Goal: Communication & Community: Answer question/provide support

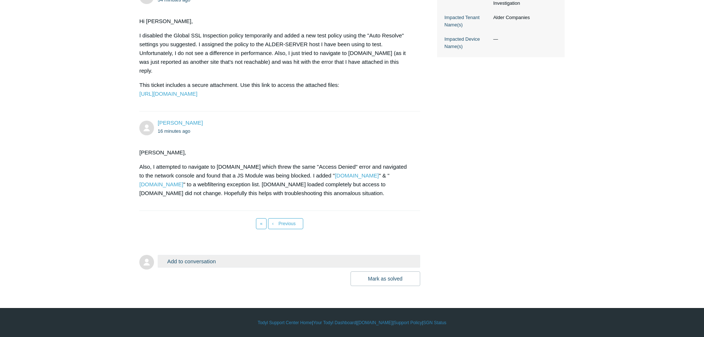
scroll to position [323, 0]
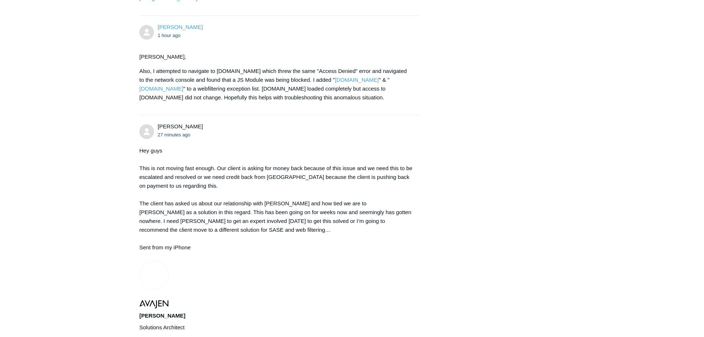
scroll to position [398, 0]
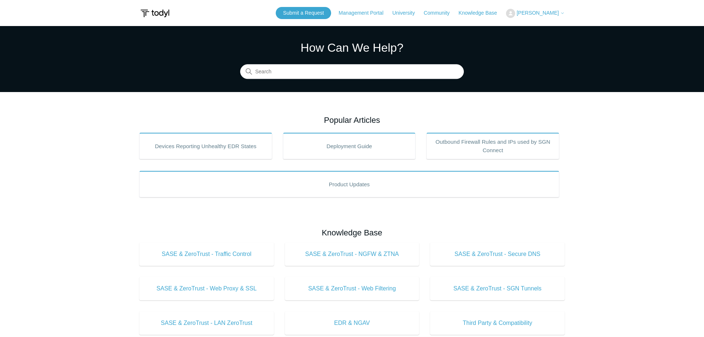
click at [546, 9] on button "[PERSON_NAME]" at bounding box center [535, 13] width 59 height 9
click at [535, 32] on link "My Support Requests" at bounding box center [542, 28] width 72 height 13
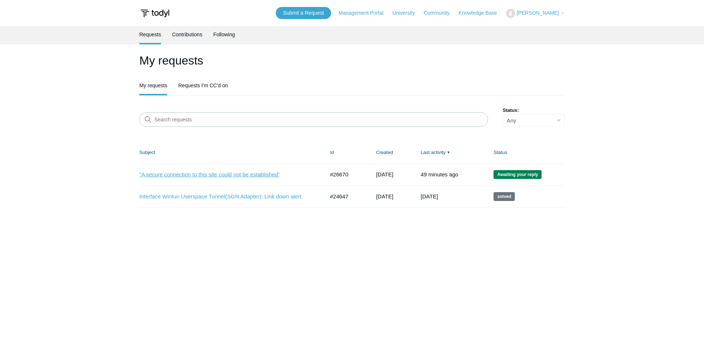
click at [205, 175] on link ""A secure connection to this site could not be established"" at bounding box center [226, 175] width 174 height 8
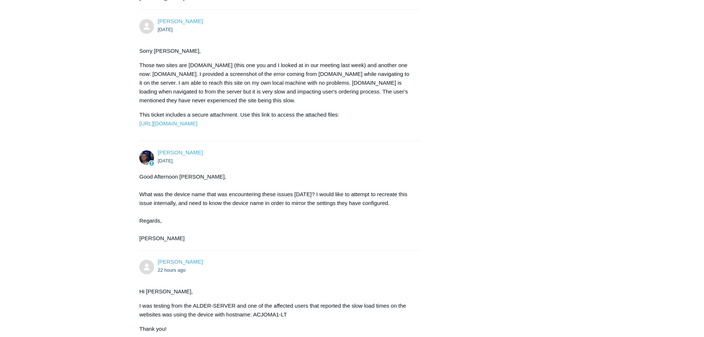
scroll to position [3379, 0]
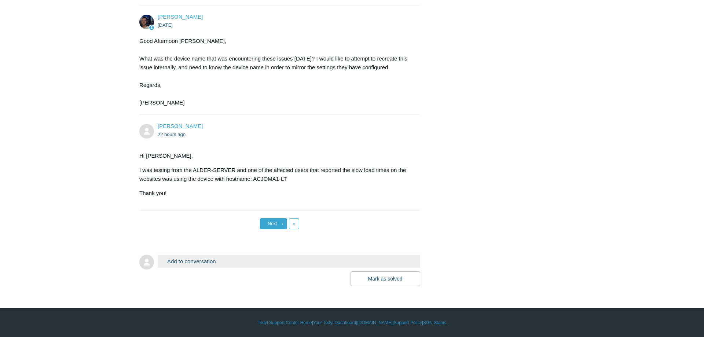
click at [274, 224] on span "Next" at bounding box center [272, 223] width 9 height 5
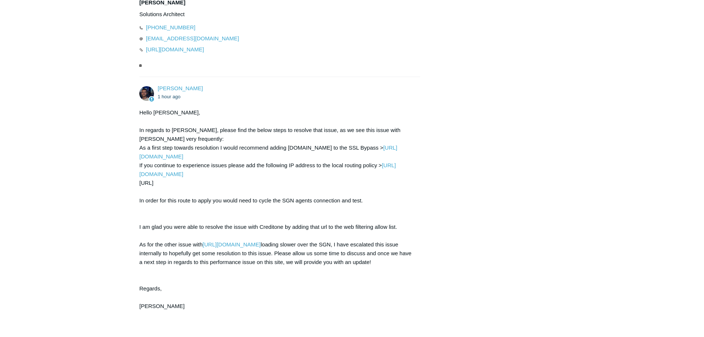
scroll to position [748, 0]
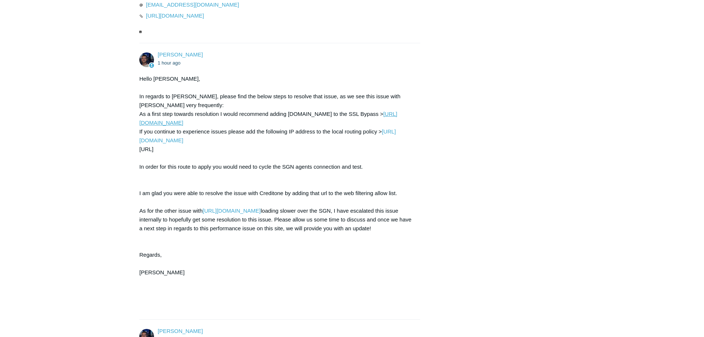
click at [171, 126] on link "[URL][DOMAIN_NAME]" at bounding box center [268, 118] width 258 height 15
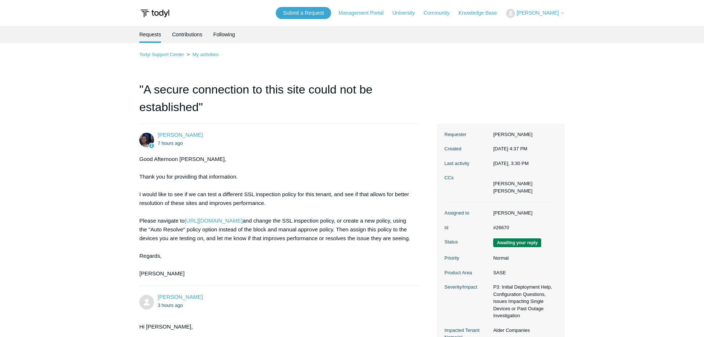
scroll to position [748, 0]
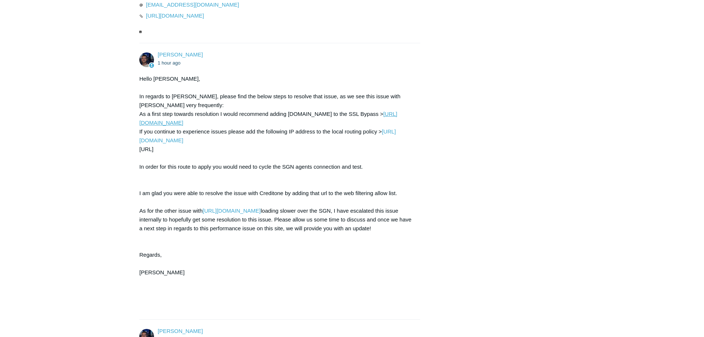
click at [196, 126] on link "[URL][DOMAIN_NAME]" at bounding box center [268, 118] width 258 height 15
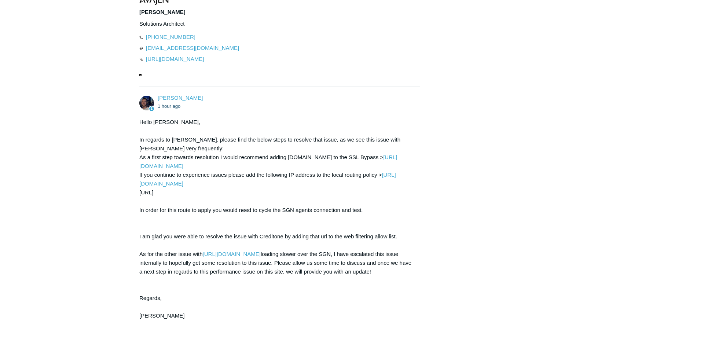
scroll to position [711, 0]
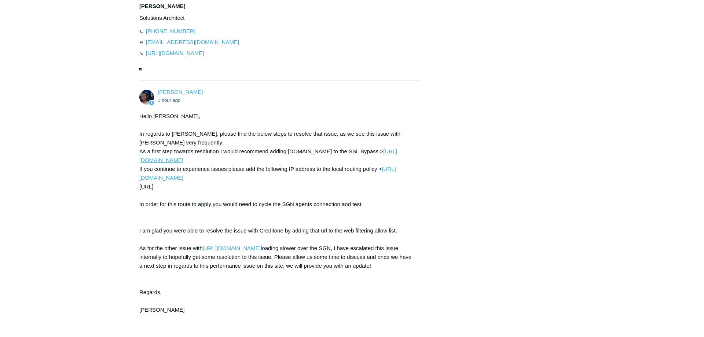
click at [191, 163] on link "[URL][DOMAIN_NAME]" at bounding box center [268, 155] width 258 height 15
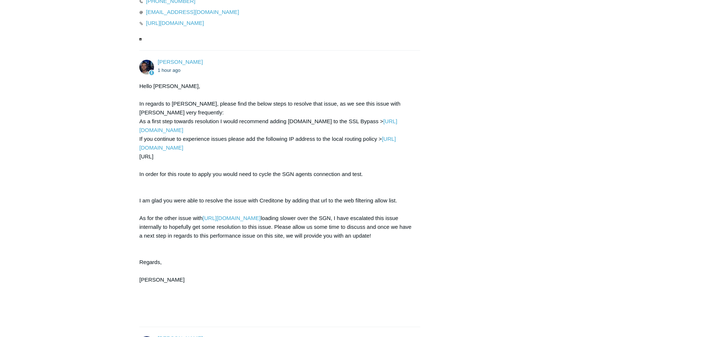
scroll to position [738, 0]
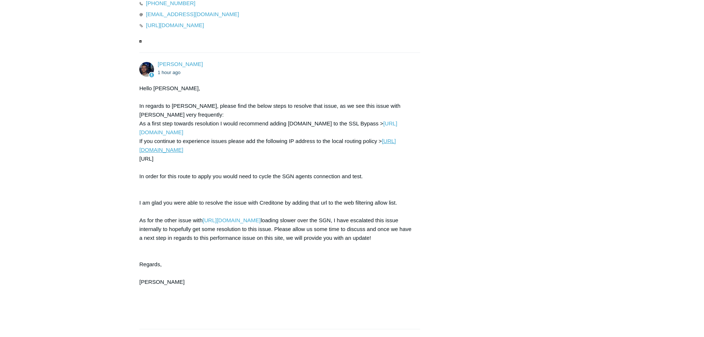
click at [192, 153] on link "[URL][DOMAIN_NAME]" at bounding box center [267, 145] width 257 height 15
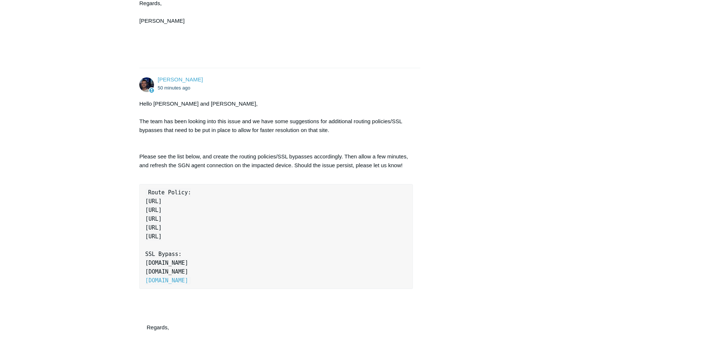
scroll to position [1000, 0]
drag, startPoint x: 154, startPoint y: 220, endPoint x: 189, endPoint y: 221, distance: 35.2
click at [189, 221] on code "Route Policy: 66.225.204.120/32 157.185.180.78/32 208.94.148.0/24 45.60.206.209…" at bounding box center [168, 235] width 46 height 95
drag, startPoint x: 145, startPoint y: 219, endPoint x: 187, endPoint y: 219, distance: 42.2
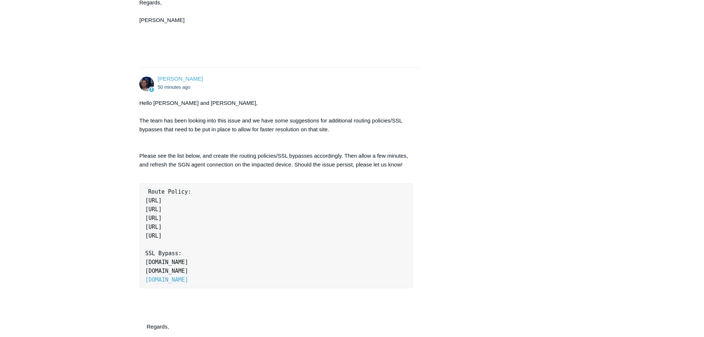
click at [187, 219] on code "Route Policy: 66.225.204.120/32 157.185.180.78/32 208.94.148.0/24 45.60.206.209…" at bounding box center [168, 235] width 46 height 95
copy code "66.225.204.120"
drag, startPoint x: 146, startPoint y: 226, endPoint x: 188, endPoint y: 228, distance: 42.2
click at [188, 228] on code "Route Policy: 66.225.204.120/32 157.185.180.78/32 208.94.148.0/24 45.60.206.209…" at bounding box center [168, 235] width 46 height 95
copy code "157.185.180.78"
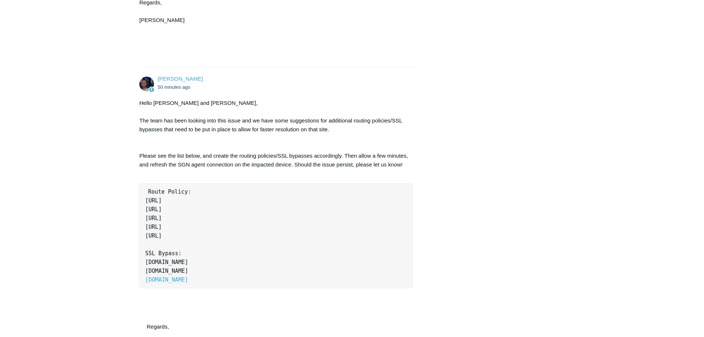
drag, startPoint x: 144, startPoint y: 236, endPoint x: 182, endPoint y: 236, distance: 37.4
click at [182, 236] on pre "Route Policy: 66.225.204.120/32 157.185.180.78/32 208.94.148.0/24 45.60.206.209…" at bounding box center [276, 235] width 274 height 105
copy code "208.94.148.0"
drag, startPoint x: 146, startPoint y: 244, endPoint x: 183, endPoint y: 246, distance: 37.1
click at [183, 246] on code "Route Policy: 66.225.204.120/32 157.185.180.78/32 208.94.148.0/24 45.60.206.209…" at bounding box center [168, 235] width 46 height 95
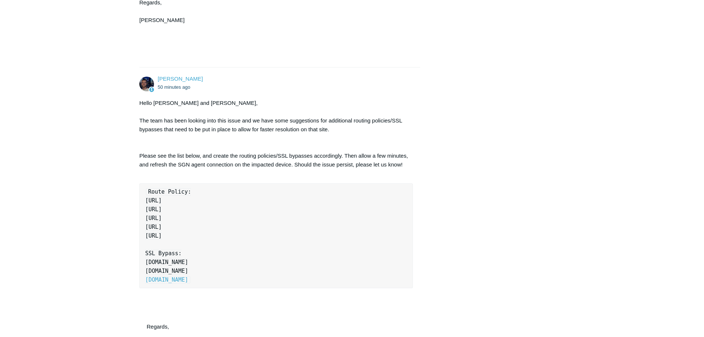
copy code "45.60.206.209"
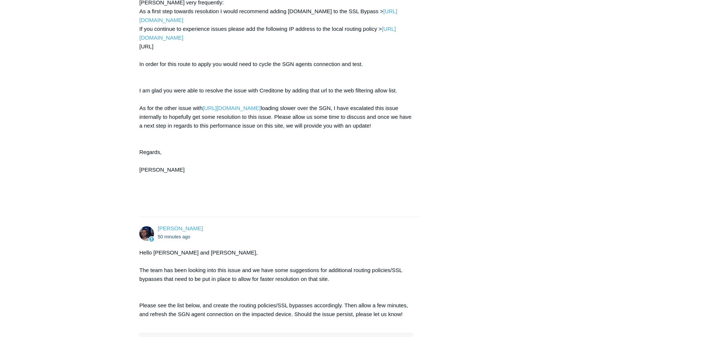
scroll to position [776, 0]
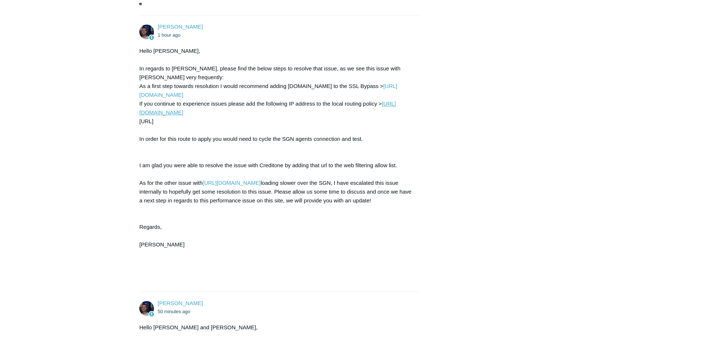
click at [185, 116] on link "[URL][DOMAIN_NAME]" at bounding box center [267, 107] width 257 height 15
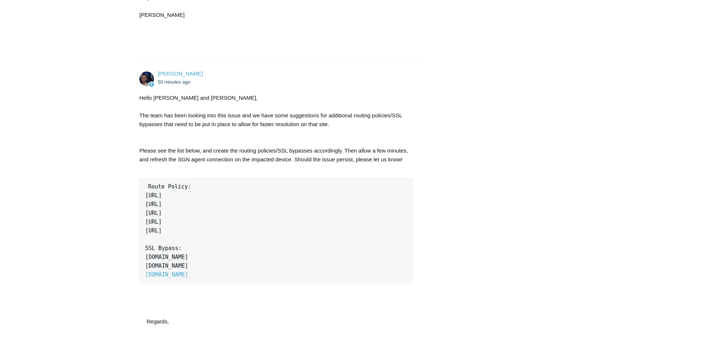
scroll to position [1150, 0]
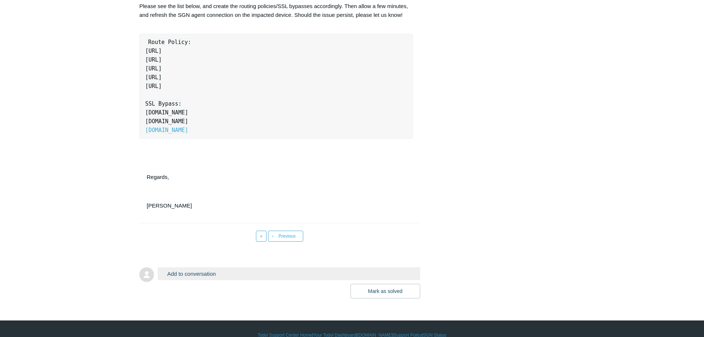
drag, startPoint x: 144, startPoint y: 68, endPoint x: 173, endPoint y: 69, distance: 29.0
click at [173, 69] on pre "Route Policy: 66.225.204.120/32 157.185.180.78/32 208.94.148.0/24 45.60.206.209…" at bounding box center [276, 86] width 274 height 105
drag, startPoint x: 144, startPoint y: 78, endPoint x: 186, endPoint y: 78, distance: 41.4
click at [186, 78] on pre "Route Policy: 66.225.204.120/32 157.185.180.78/32 208.94.148.0/24 45.60.206.209…" at bounding box center [276, 86] width 274 height 105
click at [186, 78] on code "Route Policy: 66.225.204.120/32 157.185.180.78/32 208.94.148.0/24 45.60.206.209…" at bounding box center [168, 86] width 46 height 95
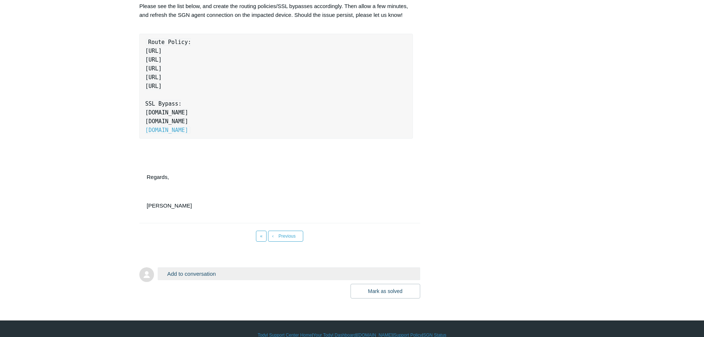
drag, startPoint x: 187, startPoint y: 77, endPoint x: 150, endPoint y: 78, distance: 37.4
click at [145, 78] on pre "Route Policy: 66.225.204.120/32 157.185.180.78/32 208.94.148.0/24 45.60.206.209…" at bounding box center [276, 86] width 274 height 105
copy code "157.185.180.78"
click at [161, 89] on code "Route Policy: 66.225.204.120/32 157.185.180.78/32 208.94.148.0/24 45.60.206.209…" at bounding box center [168, 86] width 46 height 95
drag, startPoint x: 144, startPoint y: 86, endPoint x: 182, endPoint y: 86, distance: 38.1
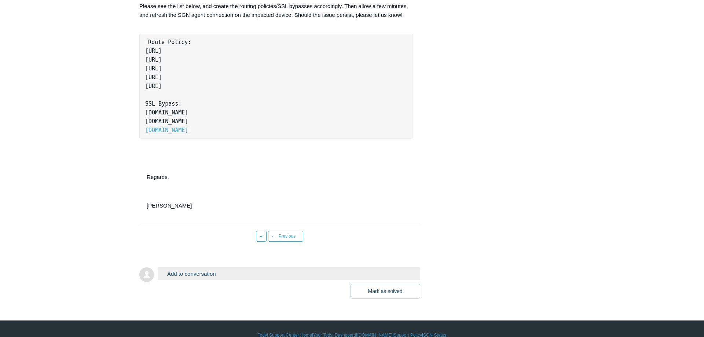
click at [182, 86] on pre "Route Policy: 66.225.204.120/32 157.185.180.78/32 208.94.148.0/24 45.60.206.209…" at bounding box center [276, 86] width 274 height 105
copy code "208.94.148.0"
drag, startPoint x: 146, startPoint y: 95, endPoint x: 184, endPoint y: 97, distance: 38.5
click at [184, 97] on pre "Route Policy: 66.225.204.120/32 157.185.180.78/32 208.94.148.0/24 45.60.206.209…" at bounding box center [276, 86] width 274 height 105
copy code "45.60.206.209"
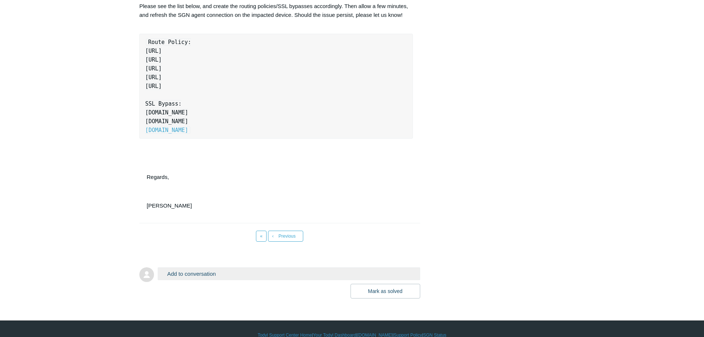
drag, startPoint x: 144, startPoint y: 106, endPoint x: 185, endPoint y: 106, distance: 41.1
click at [185, 106] on pre "Route Policy: 66.225.204.120/32 157.185.180.78/32 208.94.148.0/24 45.60.206.209…" at bounding box center [276, 86] width 274 height 105
copy code "45.60.196.209"
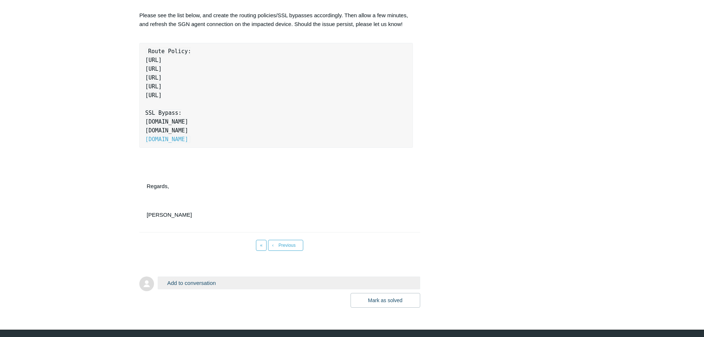
scroll to position [1180, 0]
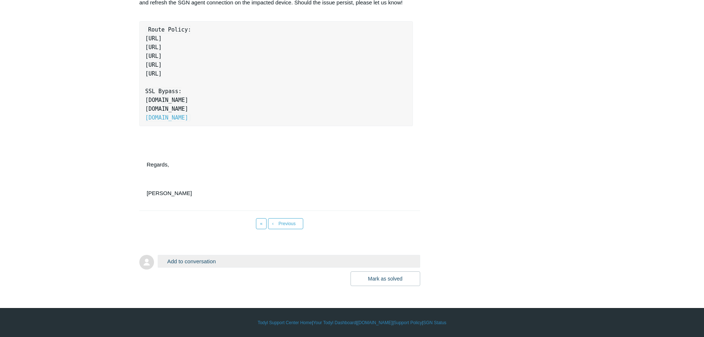
click at [190, 264] on button "Add to conversation" at bounding box center [289, 261] width 263 height 13
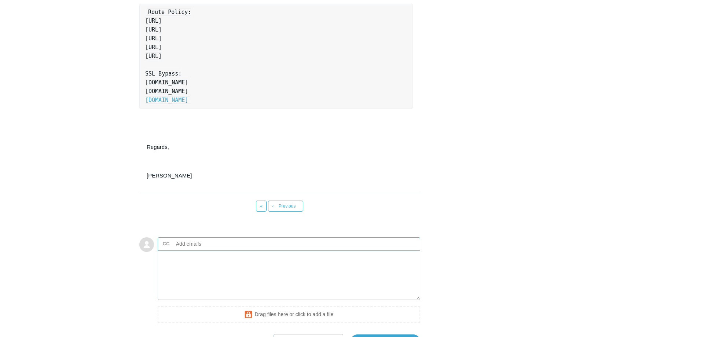
click at [189, 249] on input "text" at bounding box center [212, 243] width 79 height 11
type input "[EMAIL_ADDRESS][DOMAIN_NAME]"
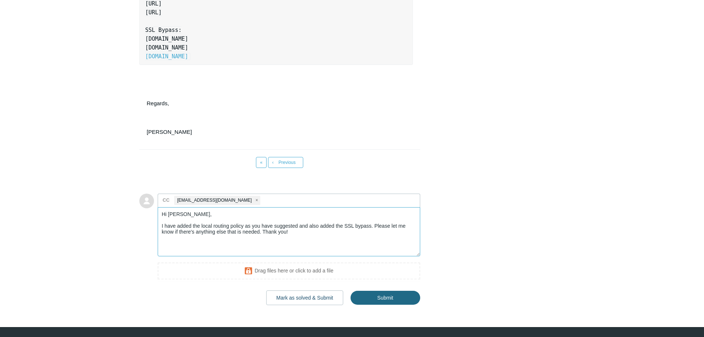
scroll to position [1255, 0]
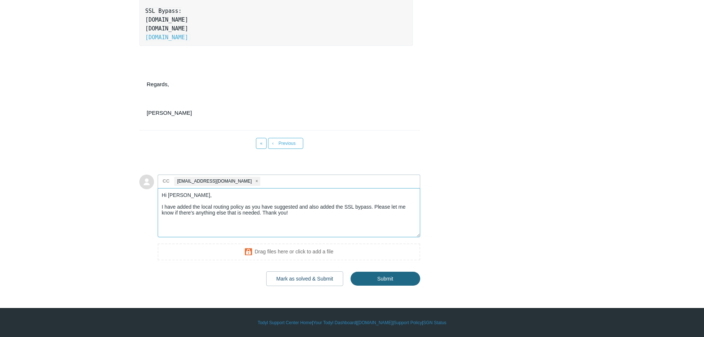
type textarea "Hi Connor, I have added the local routing policy as you have suggested and also…"
click at [383, 281] on input "Submit" at bounding box center [386, 278] width 70 height 15
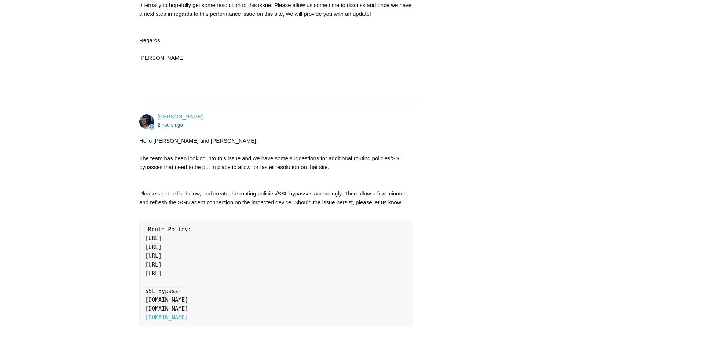
scroll to position [813, 0]
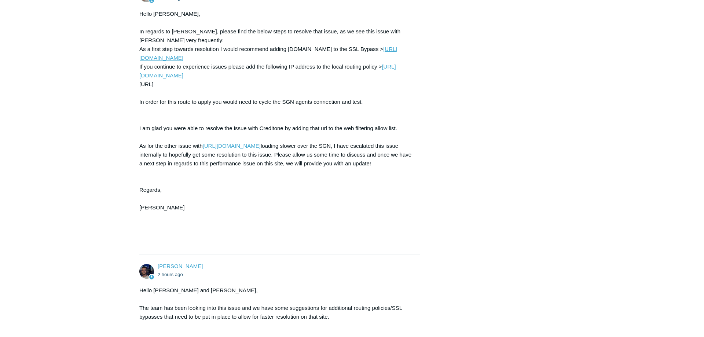
click at [198, 61] on link "[URL][DOMAIN_NAME]" at bounding box center [268, 53] width 258 height 15
click at [194, 61] on link "[URL][DOMAIN_NAME]" at bounding box center [268, 53] width 258 height 15
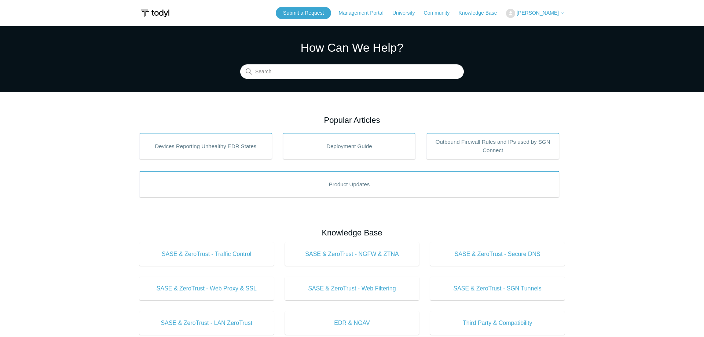
click at [530, 16] on button "[PERSON_NAME]" at bounding box center [535, 13] width 59 height 9
click at [531, 30] on link "My Support Requests" at bounding box center [542, 28] width 72 height 13
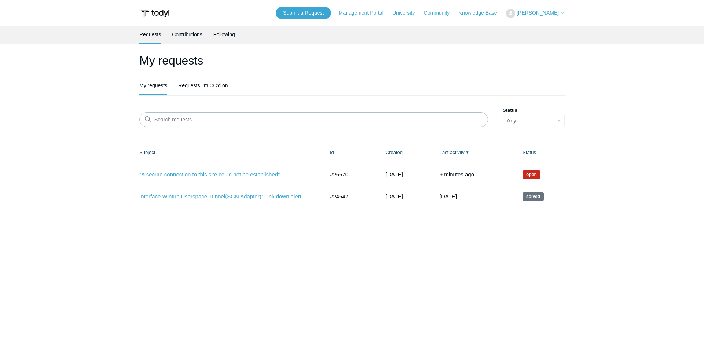
click at [255, 174] on link ""A secure connection to this site could not be established"" at bounding box center [226, 175] width 174 height 8
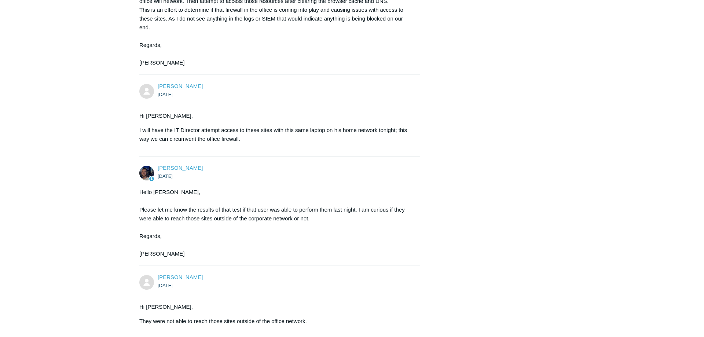
scroll to position [3379, 0]
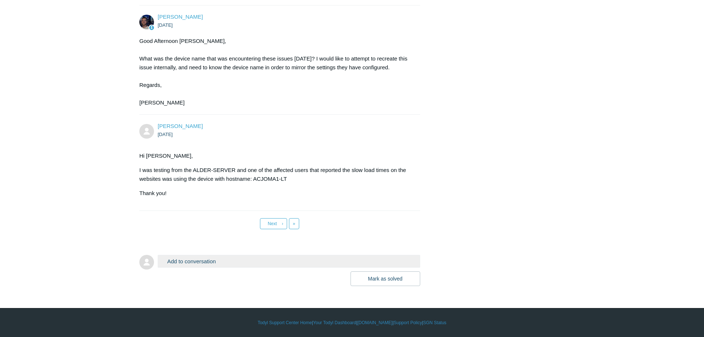
drag, startPoint x: 257, startPoint y: 146, endPoint x: 268, endPoint y: 371, distance: 226.2
click at [277, 223] on span "Next" at bounding box center [272, 223] width 9 height 5
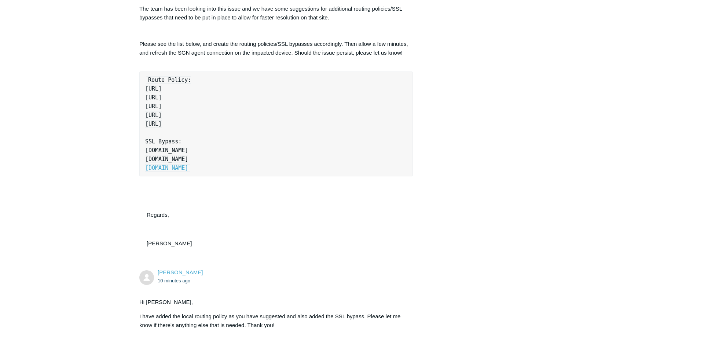
scroll to position [1262, 0]
